Goal: Check status: Check status

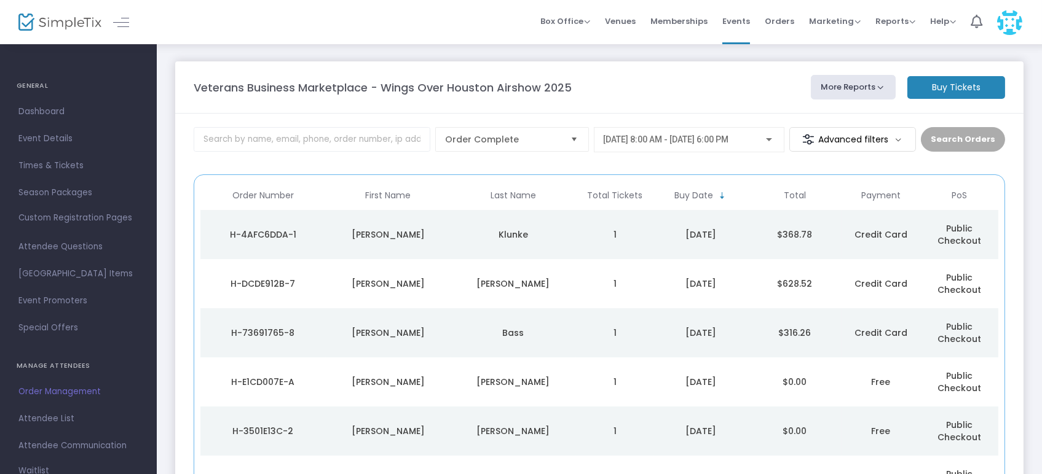
click at [257, 229] on div "H-4AFC6DDA-1" at bounding box center [262, 235] width 119 height 12
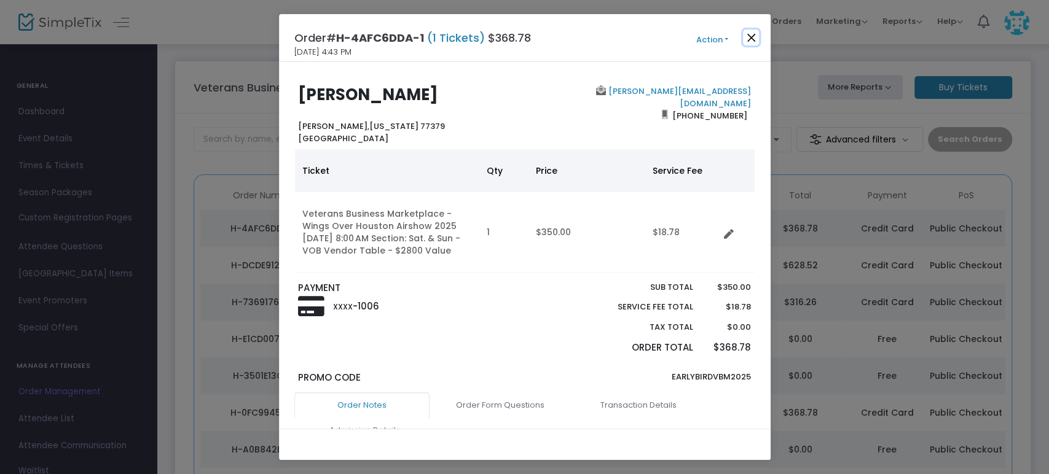
click at [745, 34] on button "Close" at bounding box center [751, 38] width 16 height 16
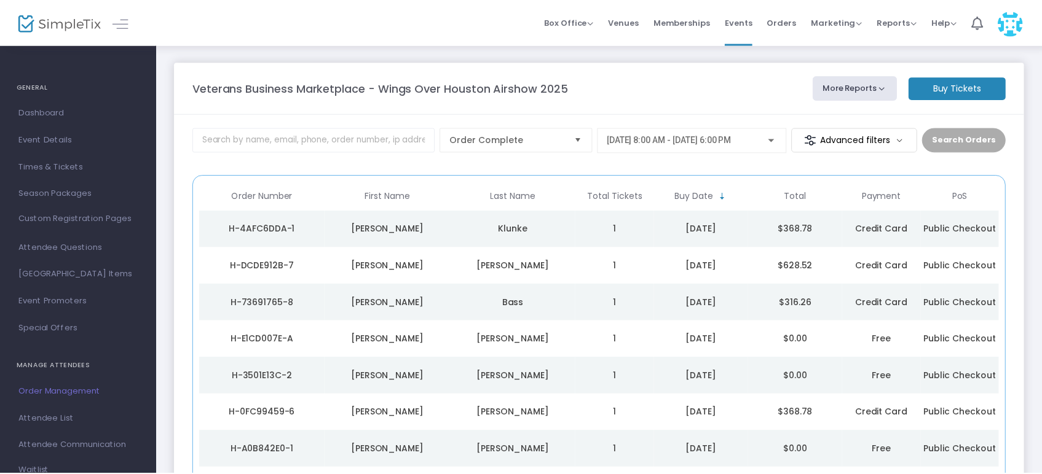
scroll to position [30, 0]
